Goal: Find specific fact: Locate a discrete piece of known information

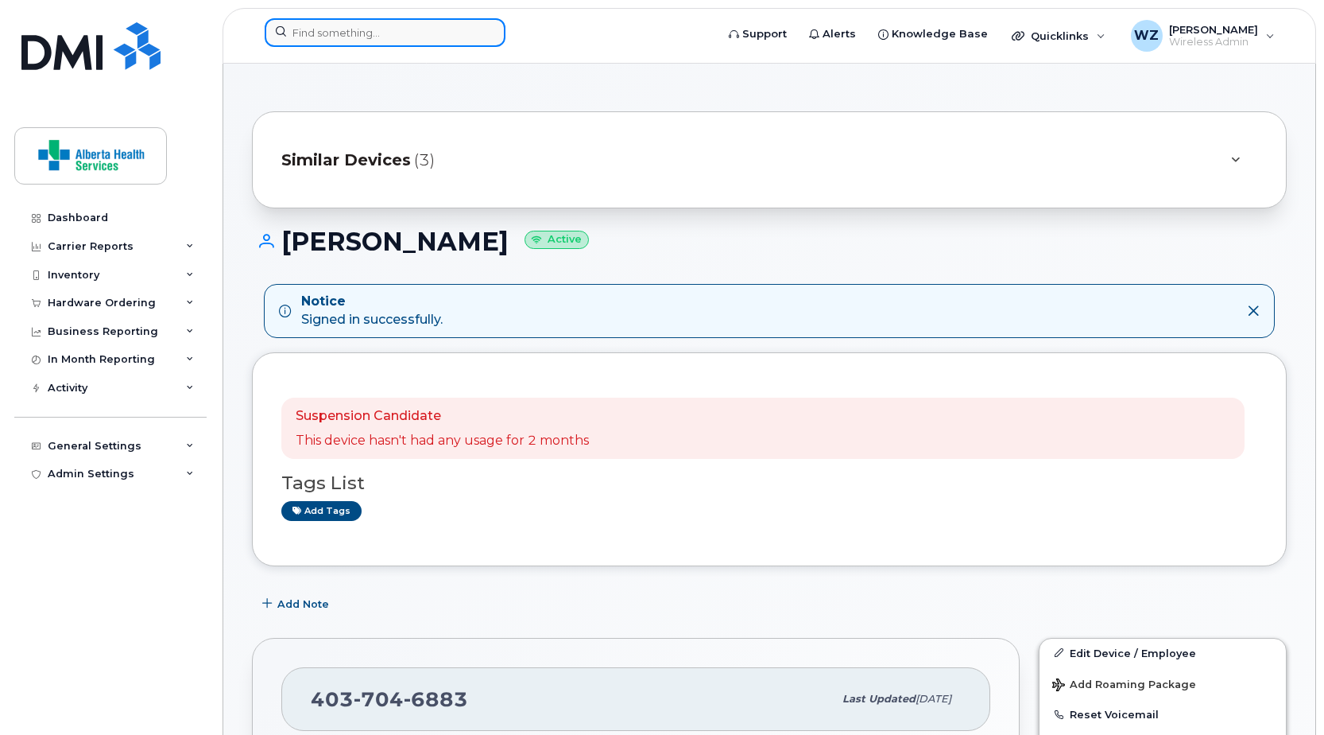
click at [333, 31] on input at bounding box center [385, 32] width 241 height 29
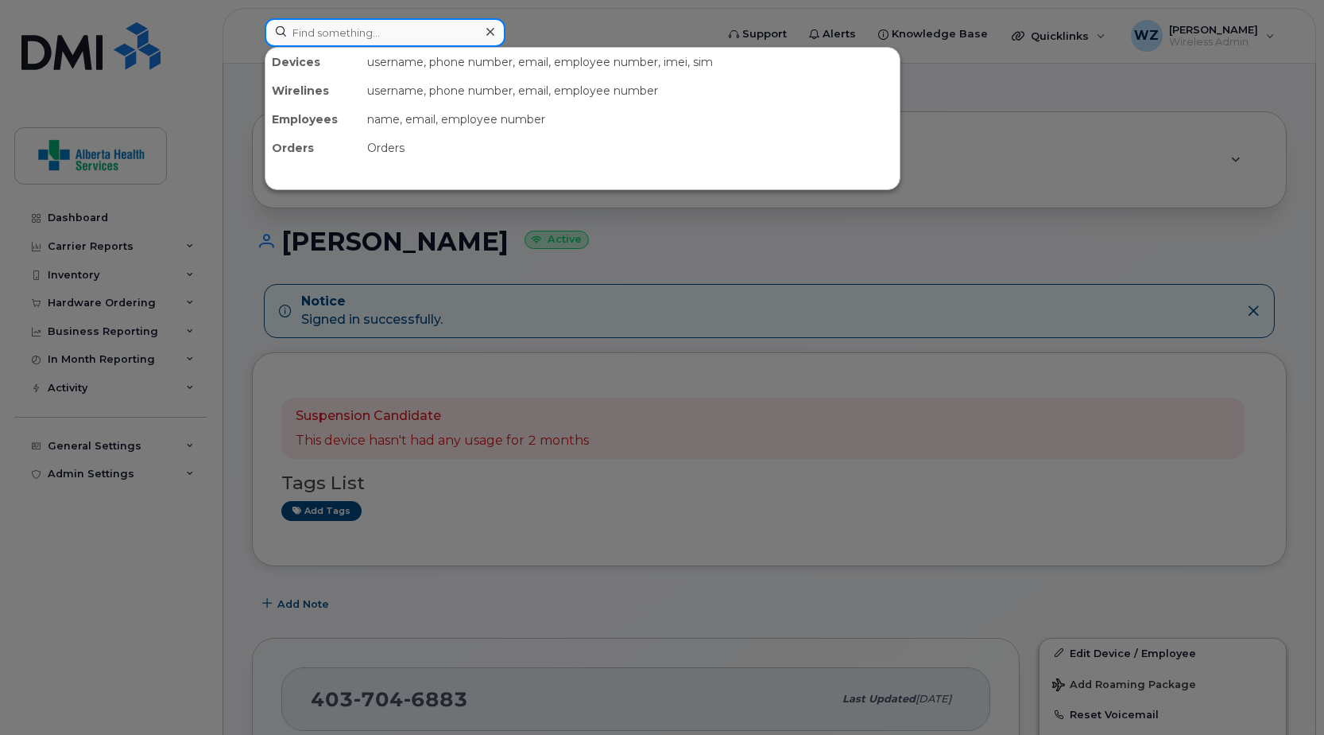
paste input "4033122958"
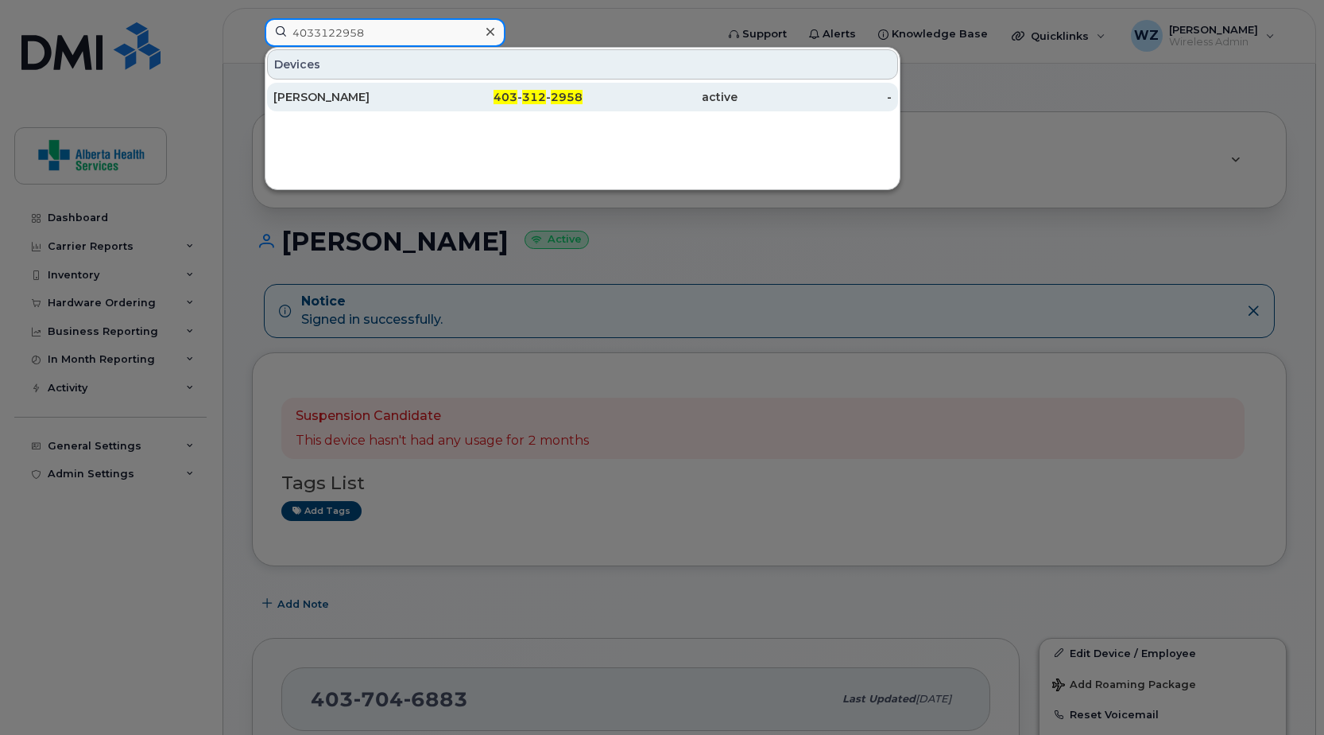
type input "4033122958"
click at [322, 99] on div "[PERSON_NAME]" at bounding box center [350, 97] width 155 height 16
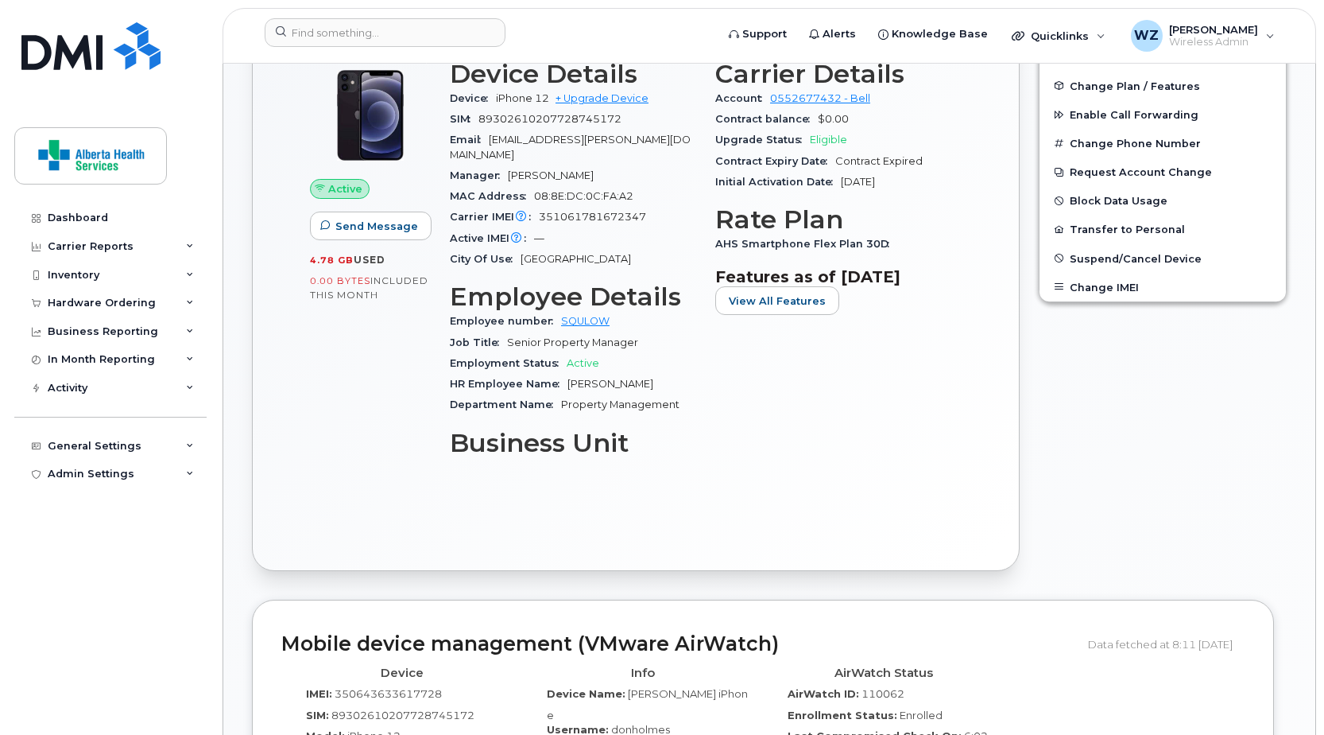
scroll to position [954, 0]
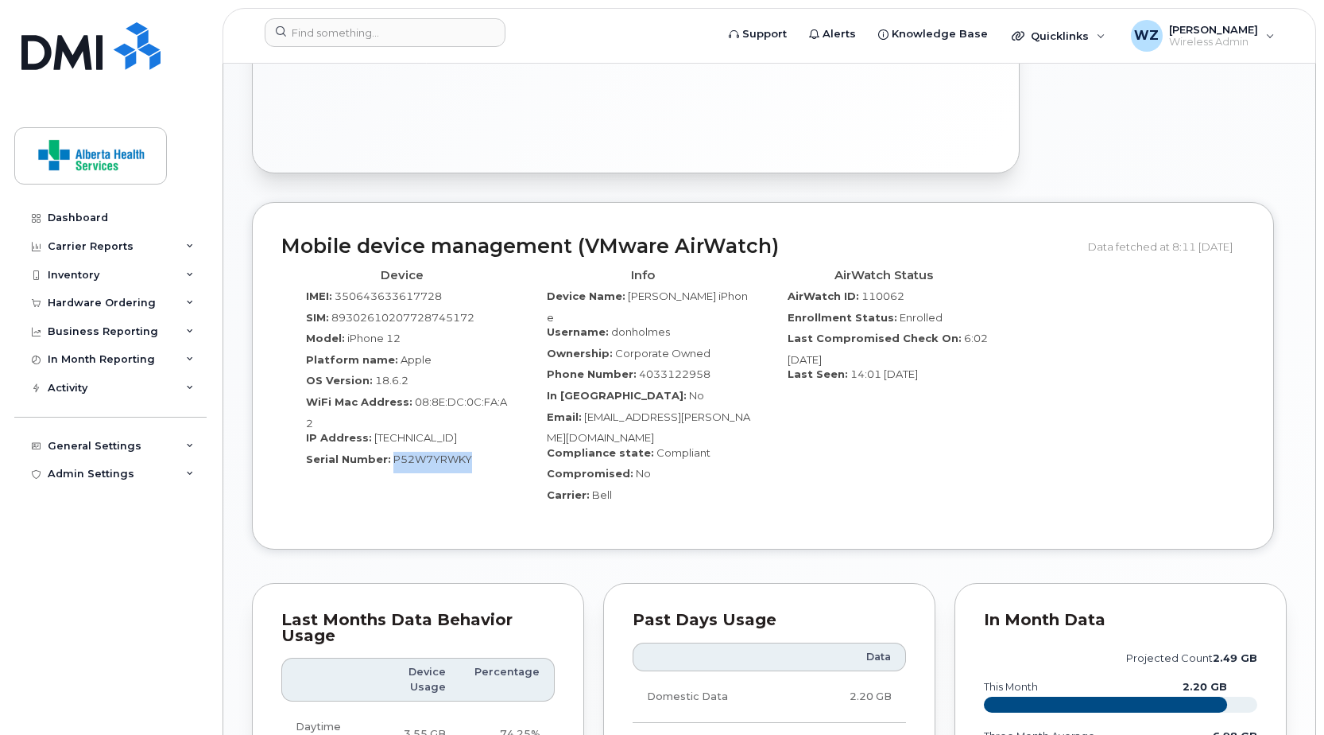
drag, startPoint x: 475, startPoint y: 430, endPoint x: 391, endPoint y: 432, distance: 84.3
click at [391, 452] on div "Serial Number: P52W7YRWKY" at bounding box center [401, 462] width 217 height 21
copy span "P52W7YRWKY"
